Goal: Task Accomplishment & Management: Complete application form

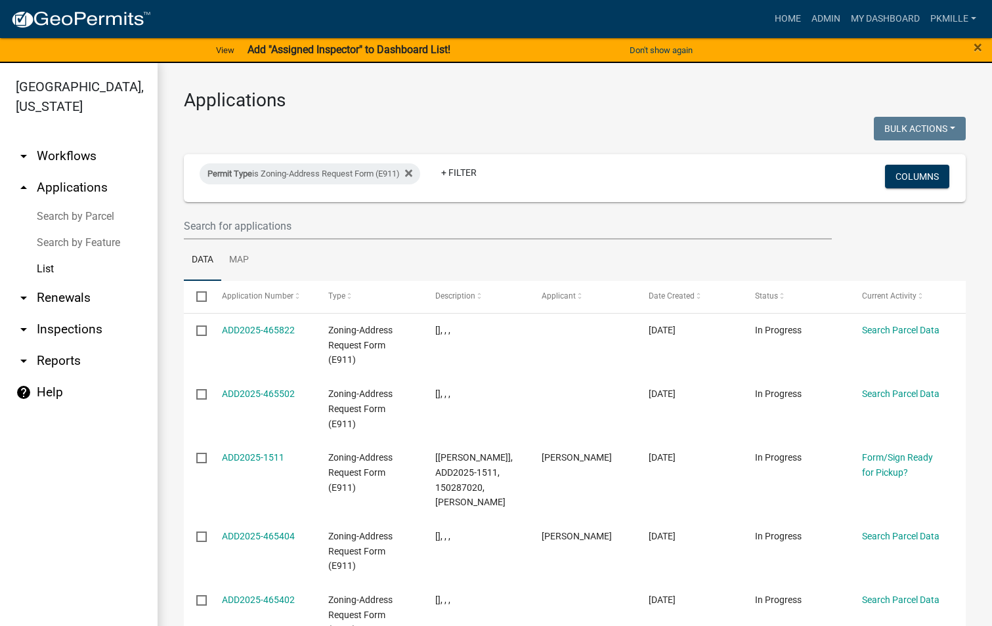
select select "2: 50"
click at [226, 223] on input "text" at bounding box center [508, 226] width 648 height 27
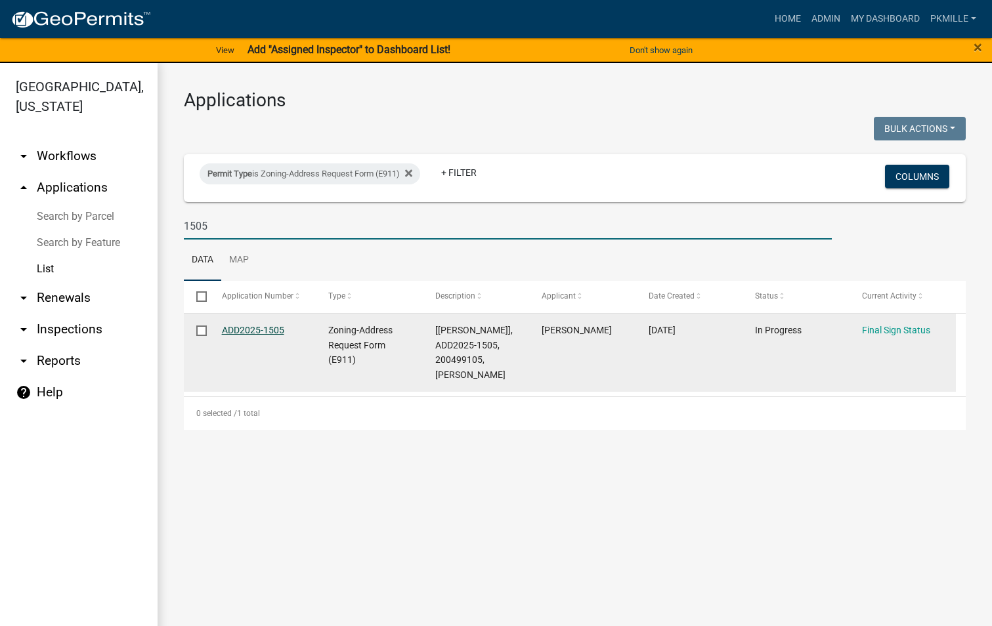
type input "1505"
click at [278, 330] on link "ADD2025-1505" at bounding box center [253, 330] width 62 height 11
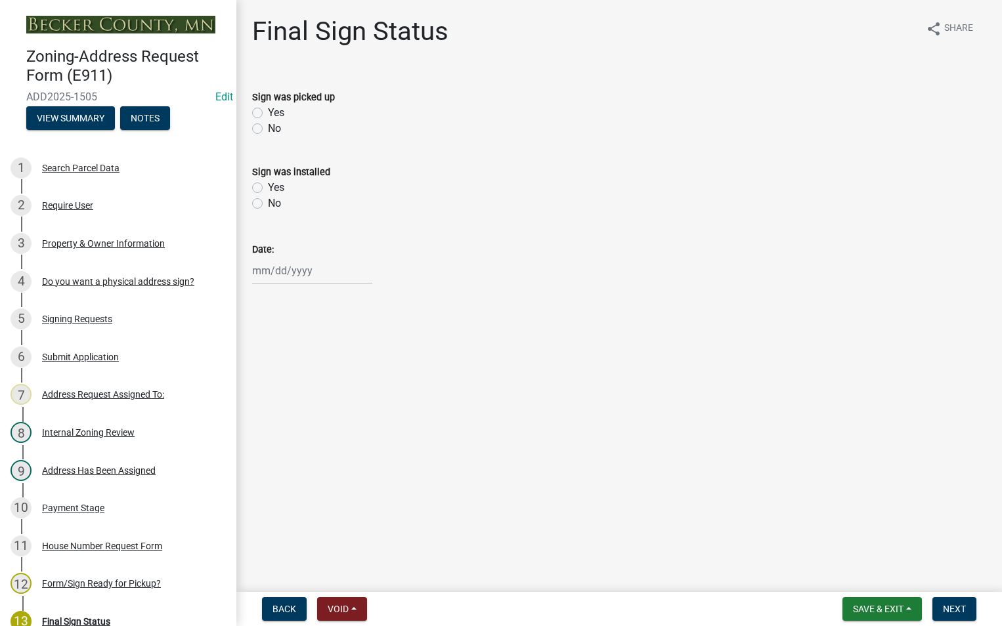
click at [268, 111] on label "Yes" at bounding box center [276, 113] width 16 height 16
click at [268, 111] on input "Yes" at bounding box center [272, 109] width 9 height 9
radio input "true"
select select "8"
select select "2025"
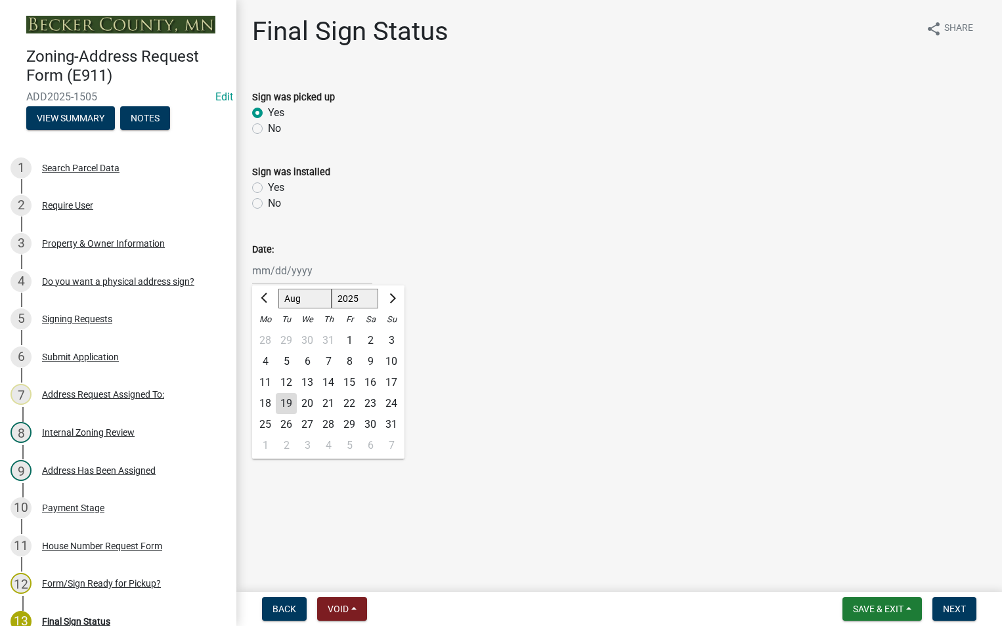
click at [262, 267] on div "[PERSON_NAME] Feb Mar Apr [PERSON_NAME][DATE] Oct Nov [DATE] 1526 1527 1528 152…" at bounding box center [312, 270] width 120 height 27
click at [288, 402] on div "19" at bounding box center [286, 403] width 21 height 21
type input "[DATE]"
click at [905, 613] on button "Save & Exit" at bounding box center [881, 609] width 79 height 24
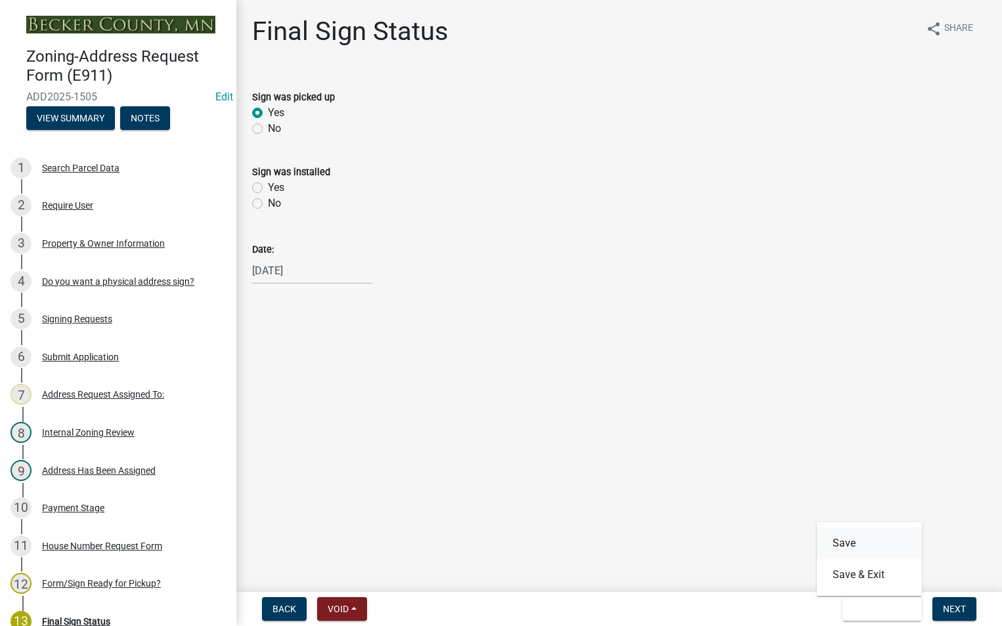
click at [857, 536] on button "Save" at bounding box center [869, 544] width 105 height 32
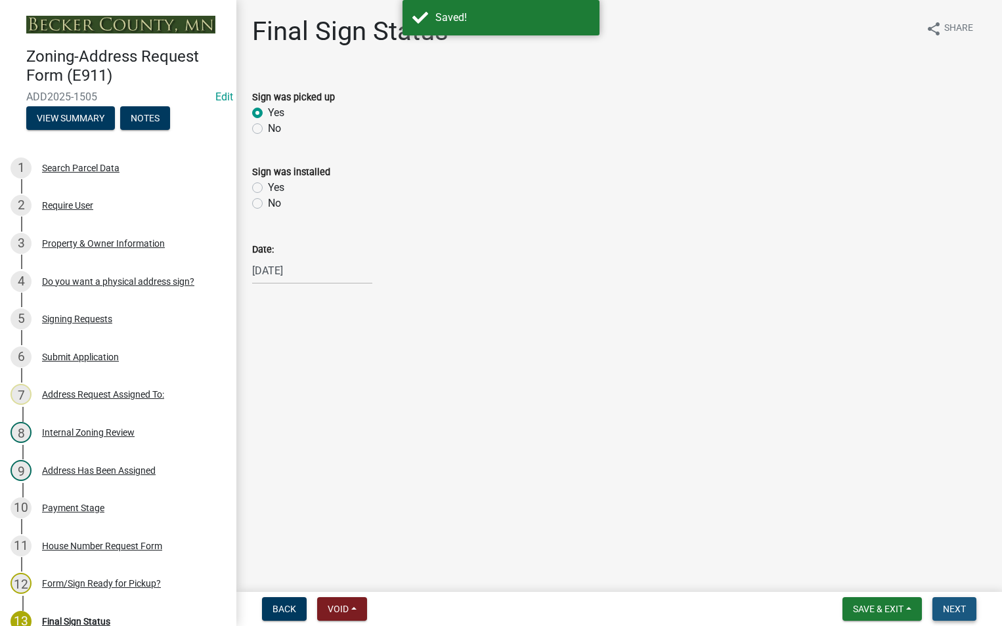
click at [961, 606] on span "Next" at bounding box center [954, 609] width 23 height 11
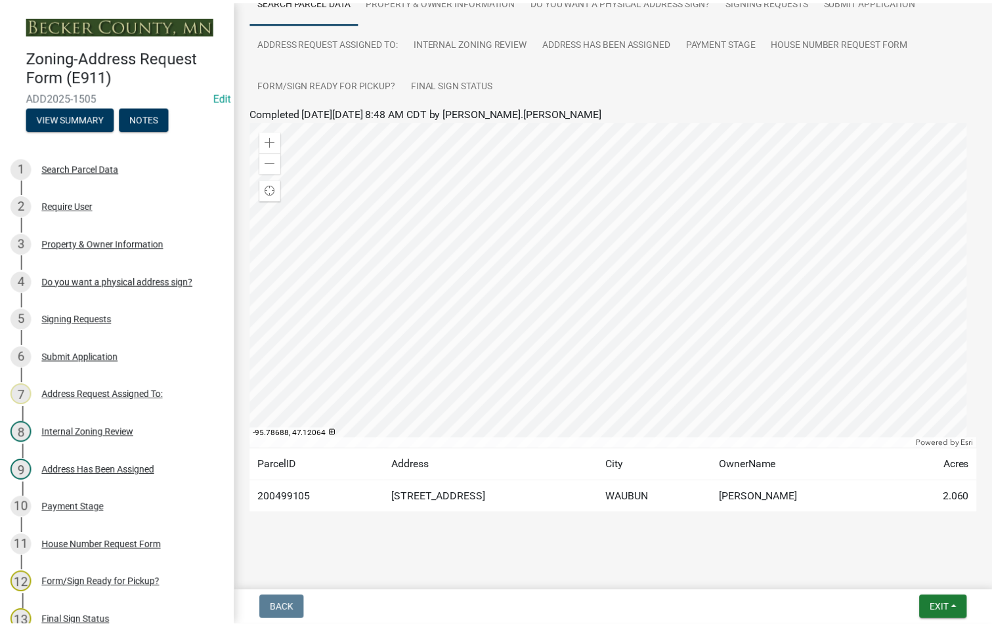
scroll to position [123, 0]
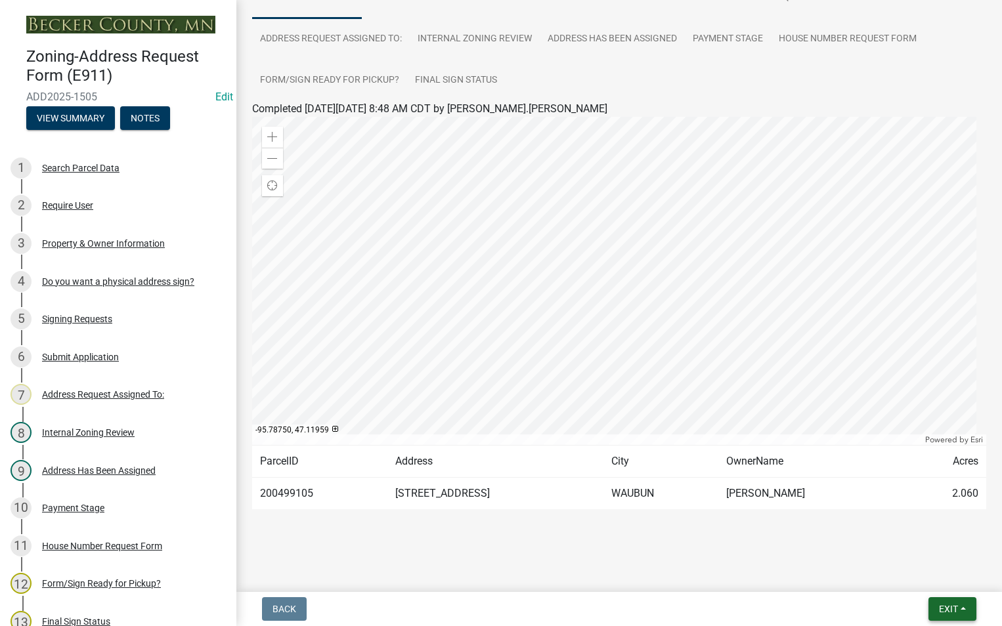
click at [935, 614] on button "Exit" at bounding box center [952, 609] width 48 height 24
click at [939, 589] on button "Save & Exit" at bounding box center [923, 575] width 105 height 32
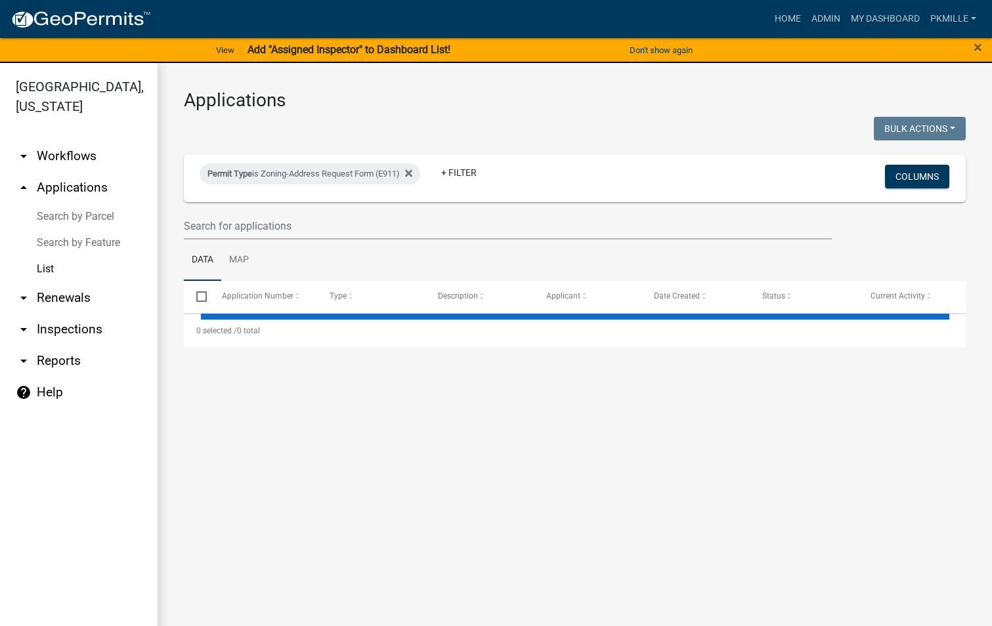
select select "2: 50"
